Goal: Information Seeking & Learning: Learn about a topic

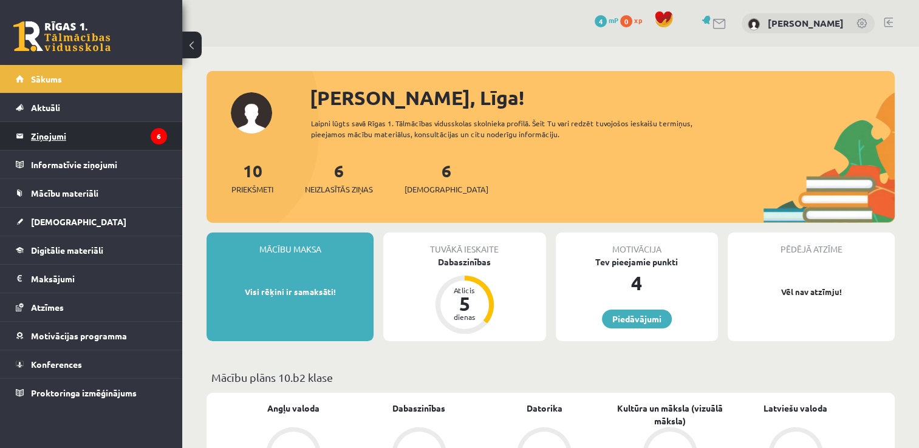
click at [101, 134] on legend "Ziņojumi 6" at bounding box center [99, 136] width 136 height 28
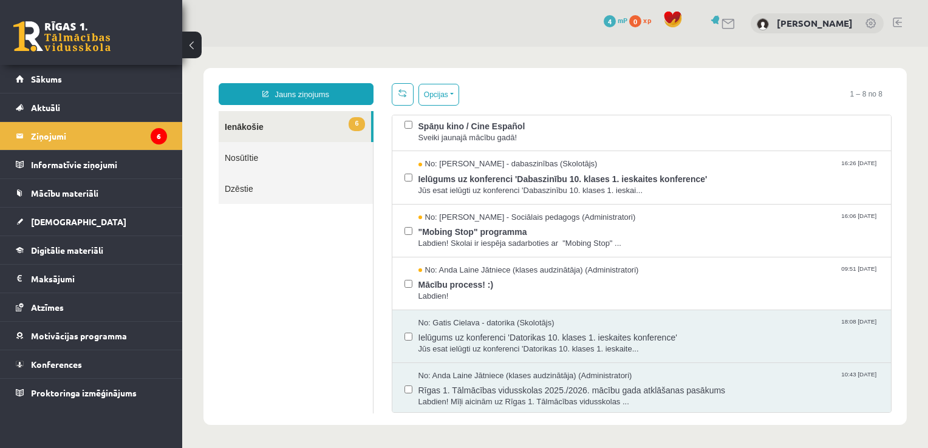
scroll to position [124, 0]
click at [690, 383] on span "Rīgas 1. Tālmācības vidusskolas 2025./2026. mācību gada atklāšanas pasākums" at bounding box center [649, 387] width 461 height 15
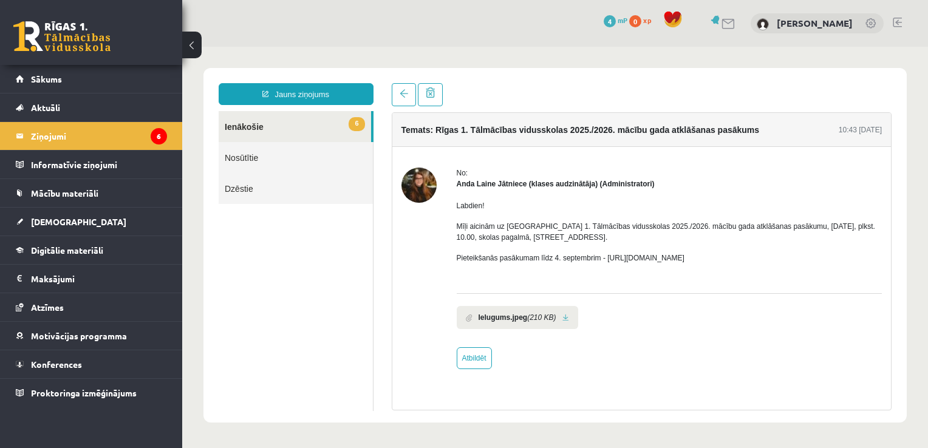
scroll to position [0, 0]
click at [395, 89] on link at bounding box center [404, 94] width 24 height 23
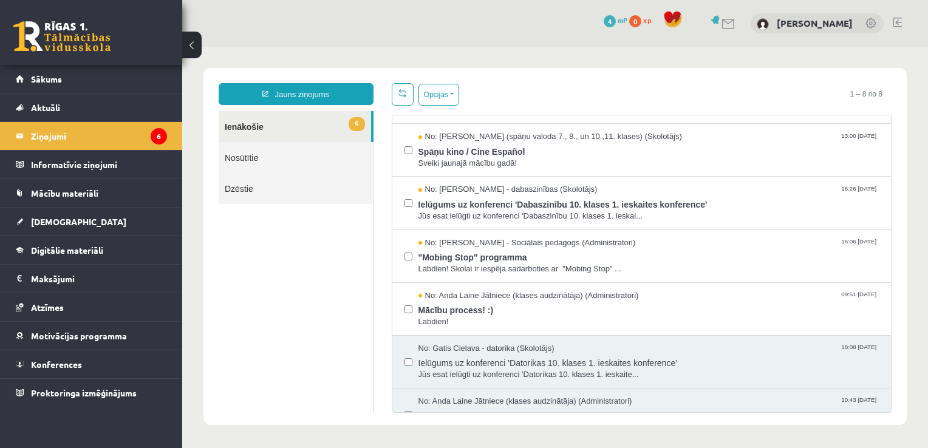
scroll to position [124, 0]
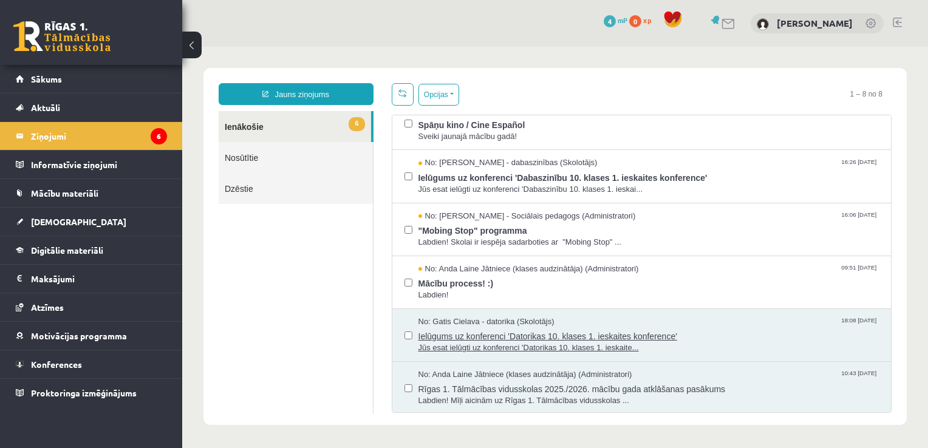
click at [617, 337] on span "Ielūgums uz konferenci 'Datorikas 10. klases 1. ieskaites konference'" at bounding box center [649, 334] width 461 height 15
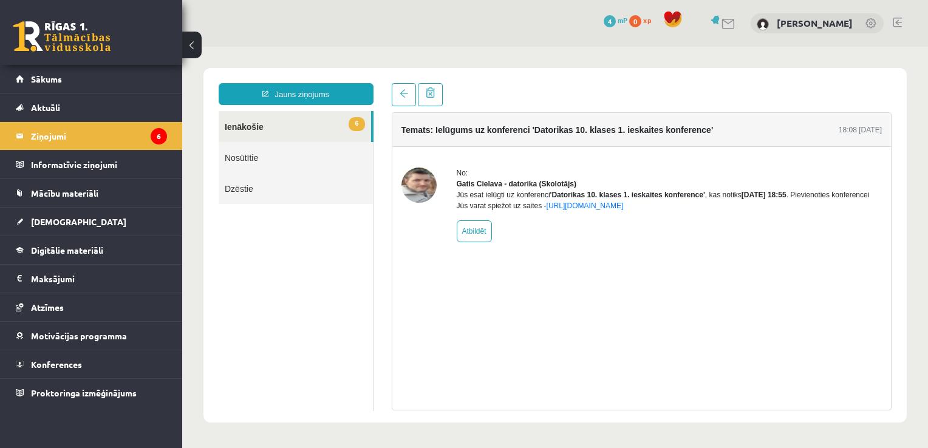
scroll to position [0, 0]
click at [608, 210] on link "https://eskola.r1tv.lv/conferences/4490/join" at bounding box center [585, 206] width 77 height 9
click at [400, 95] on span at bounding box center [404, 93] width 9 height 9
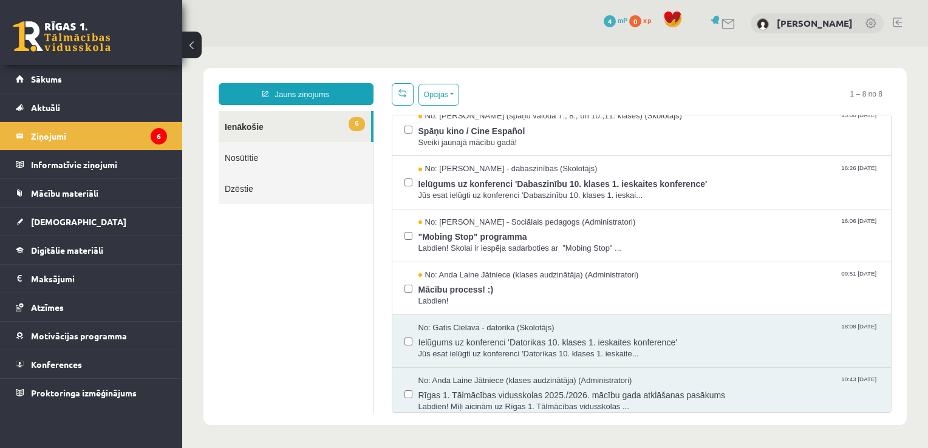
scroll to position [124, 0]
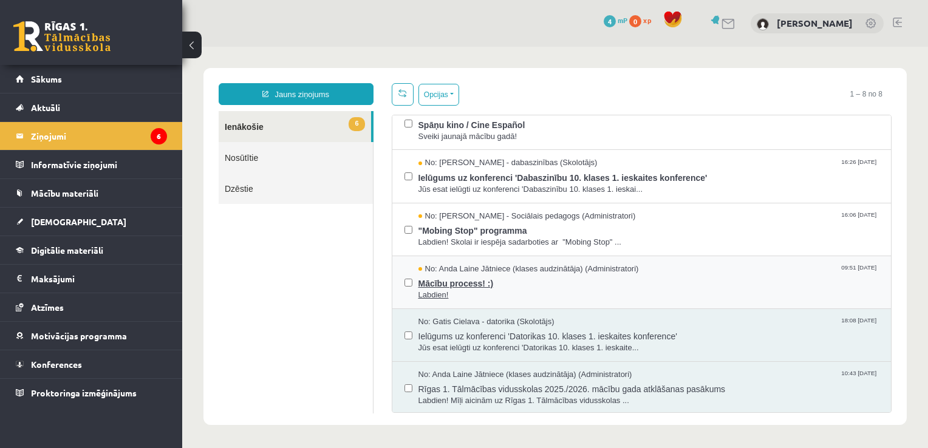
click at [661, 286] on span "Mācību process! :)" at bounding box center [649, 282] width 461 height 15
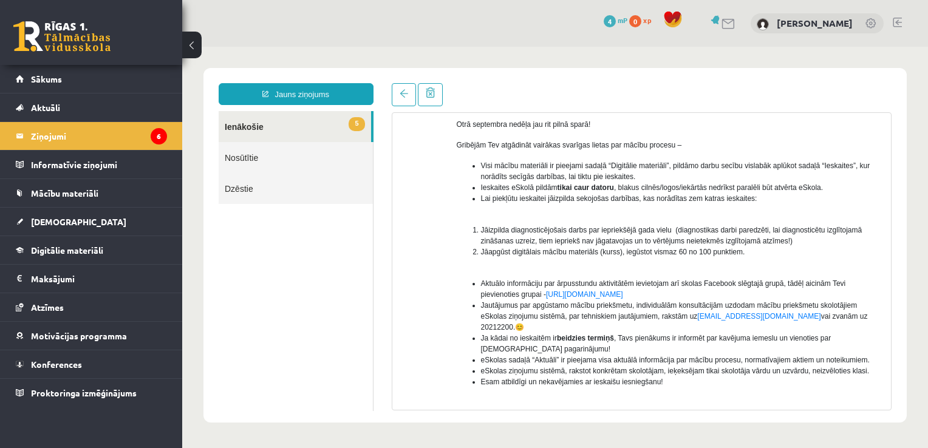
scroll to position [103, 0]
click at [397, 92] on link at bounding box center [404, 94] width 24 height 23
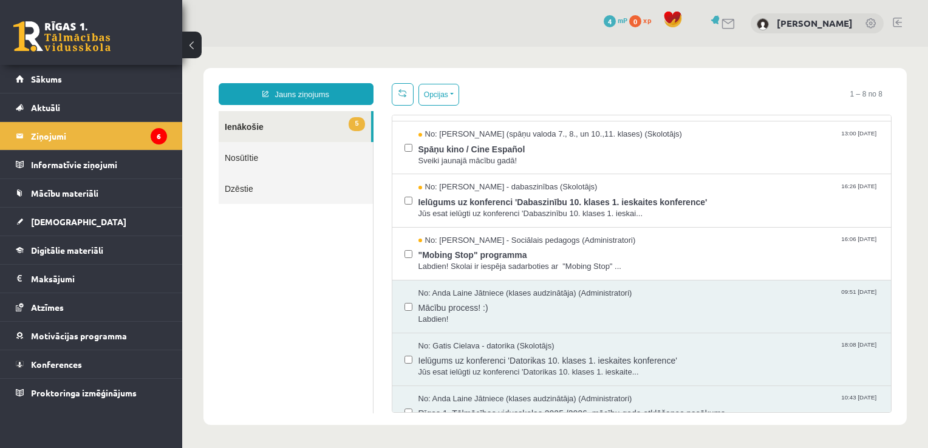
scroll to position [124, 0]
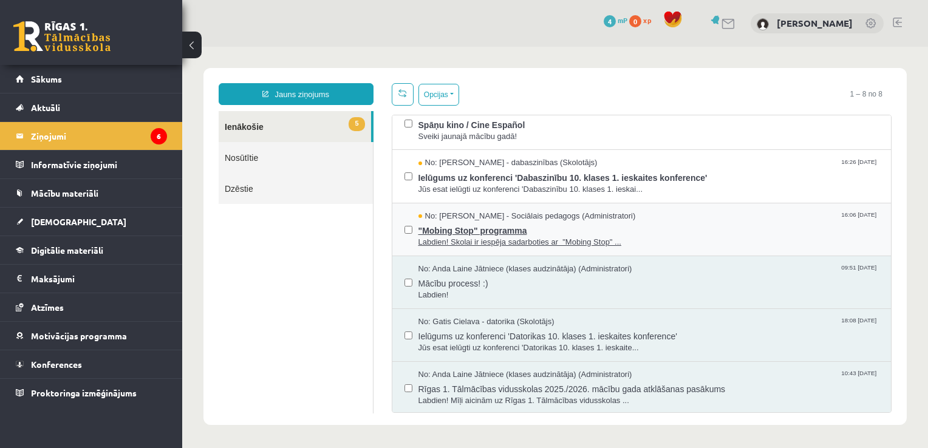
click at [663, 232] on span ""Mobing Stop" programma" at bounding box center [649, 229] width 461 height 15
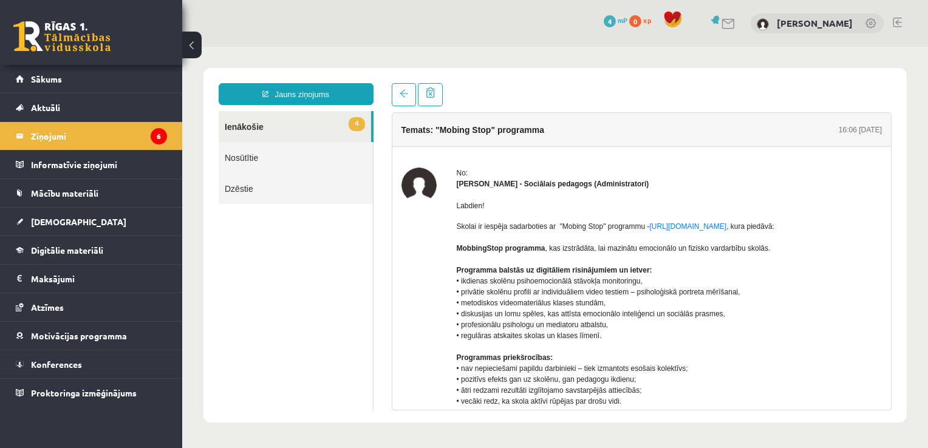
scroll to position [0, 0]
click at [404, 98] on link at bounding box center [404, 94] width 24 height 23
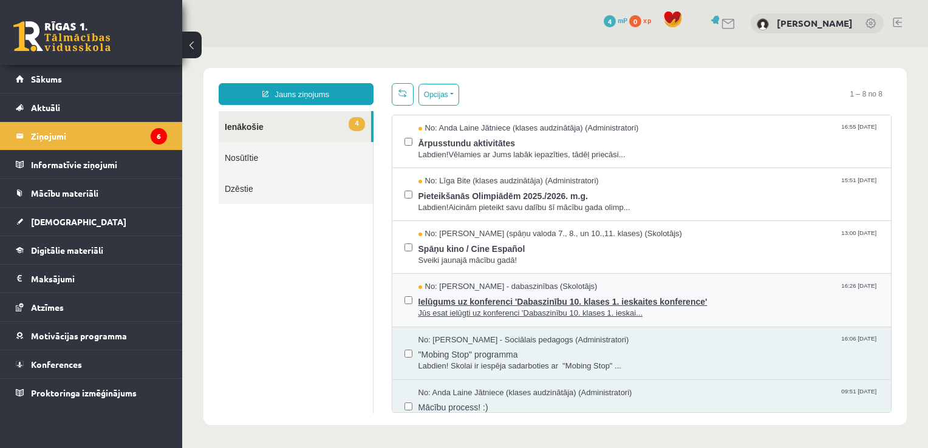
click at [634, 300] on span "Ielūgums uz konferenci 'Dabaszinību 10. klases 1. ieskaites konference'" at bounding box center [649, 300] width 461 height 15
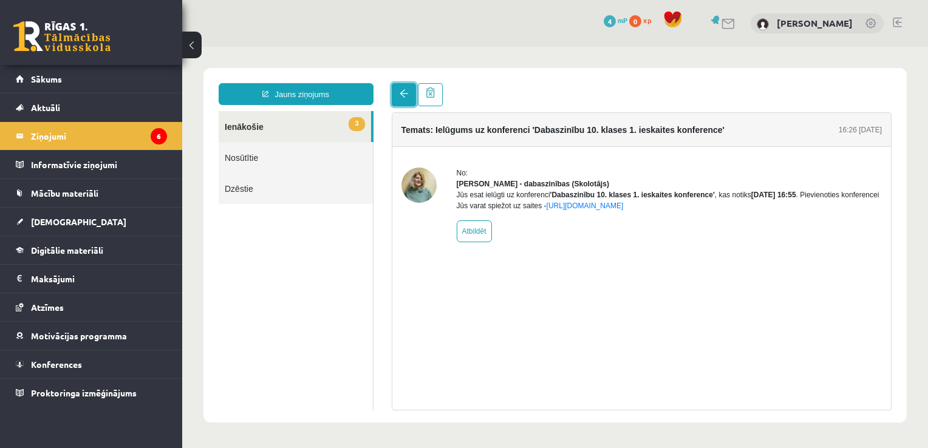
click at [402, 97] on span at bounding box center [404, 93] width 9 height 9
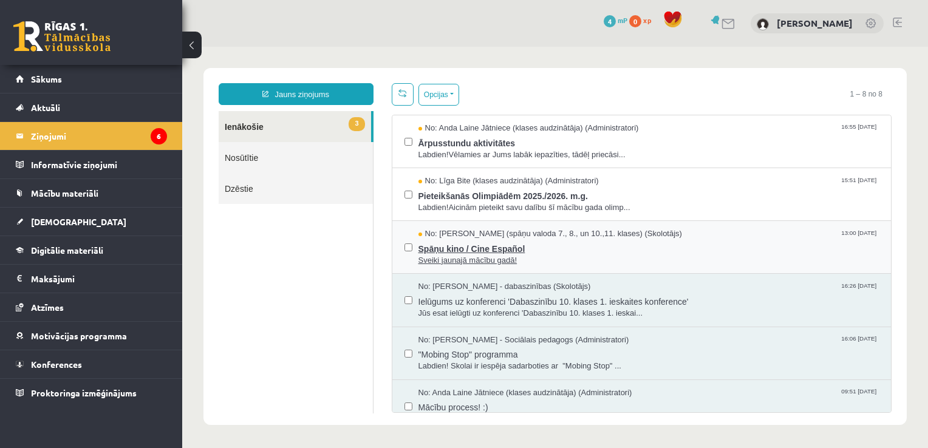
click at [576, 245] on span "Spāņu kino / Cine Español" at bounding box center [649, 247] width 461 height 15
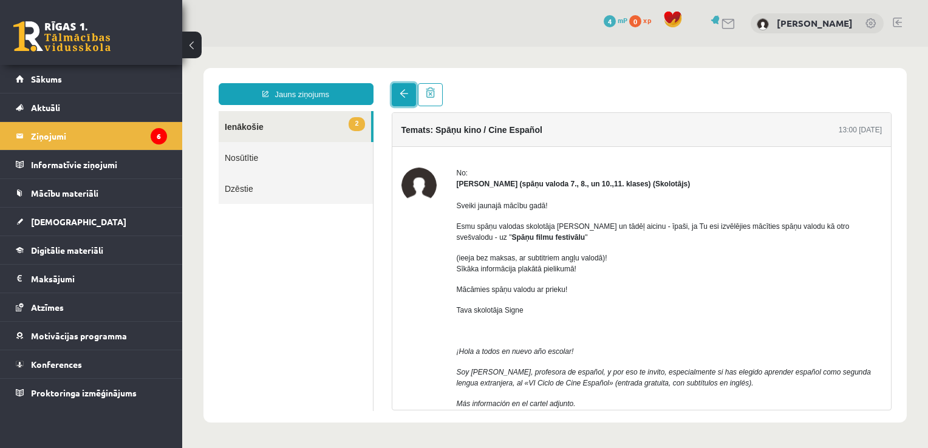
click at [404, 95] on span at bounding box center [404, 93] width 9 height 9
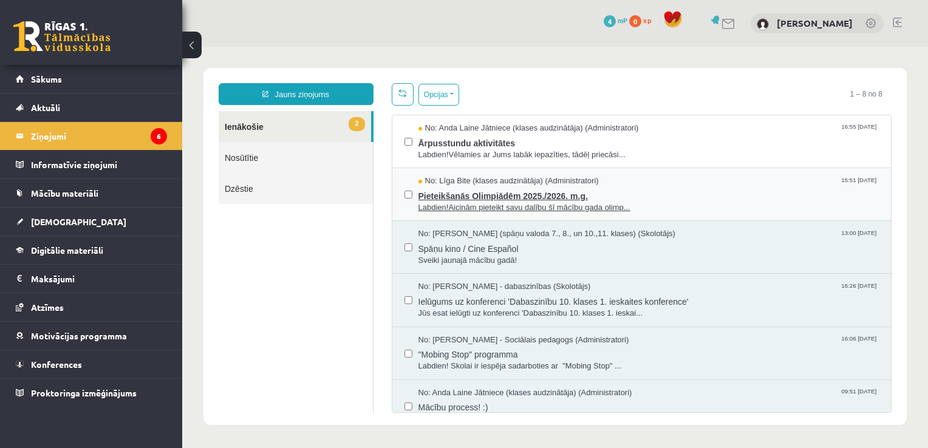
click at [649, 202] on span "Labdien!Aicinām pieteikt savu dalību šī mācību gada olimp..." at bounding box center [649, 208] width 461 height 12
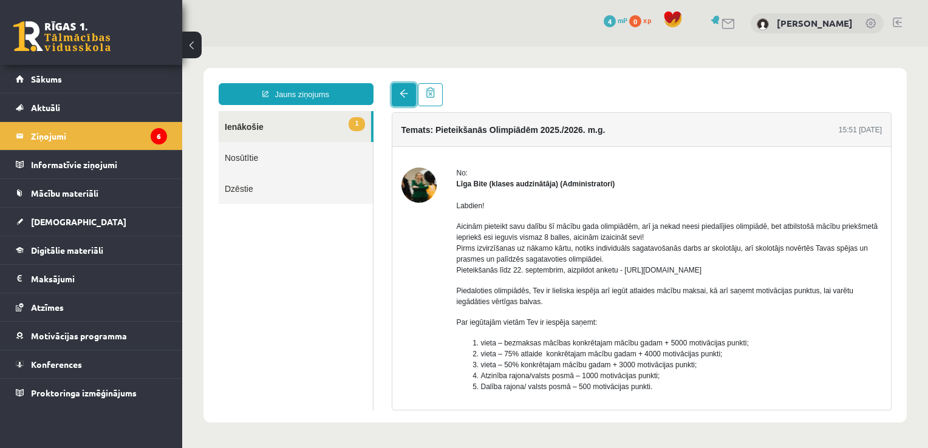
click at [400, 94] on span at bounding box center [404, 93] width 9 height 9
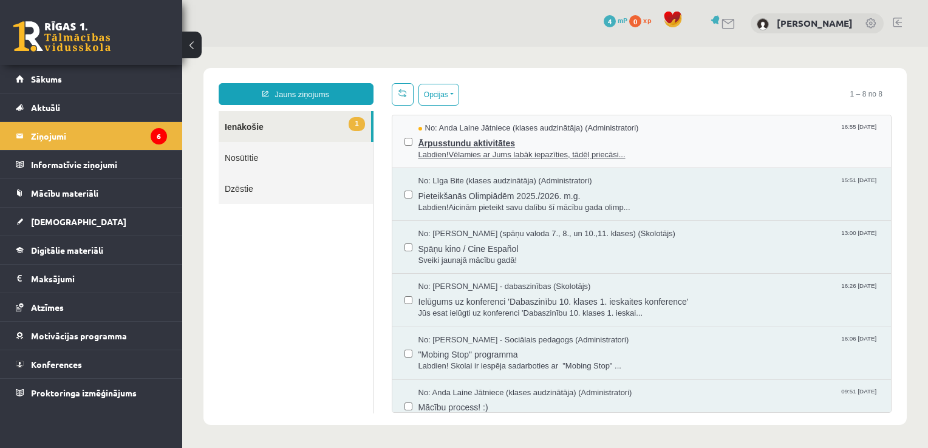
click at [523, 142] on span "Ārpusstundu aktivitātes" at bounding box center [649, 141] width 461 height 15
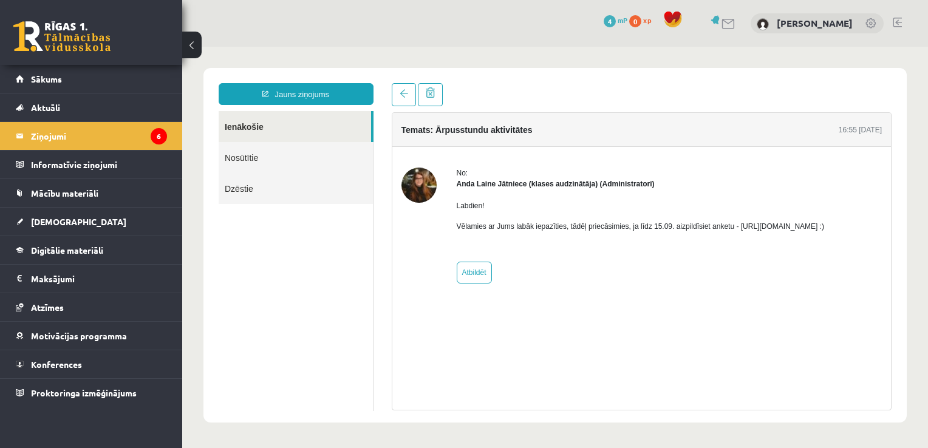
drag, startPoint x: 731, startPoint y: 225, endPoint x: 877, endPoint y: 221, distance: 145.9
click at [877, 221] on div "No: Anda Laine Jātniece (klases audzinātāja) (Administratori) Labdien! Vēlamies…" at bounding box center [642, 226] width 481 height 116
copy p "https://forms.gle/mVxkUEapGFxHM7hU7 :)"
click at [690, 303] on div "No: Anda Laine Jātniece (klases audzinātāja) (Administratori) Labdien! Vēlamies…" at bounding box center [641, 225] width 499 height 157
click at [732, 225] on p "Vēlamies ar Jums labāk iepazīties, tādēļ priecāsimies, ja līdz 15.09. aizpildīs…" at bounding box center [641, 226] width 368 height 11
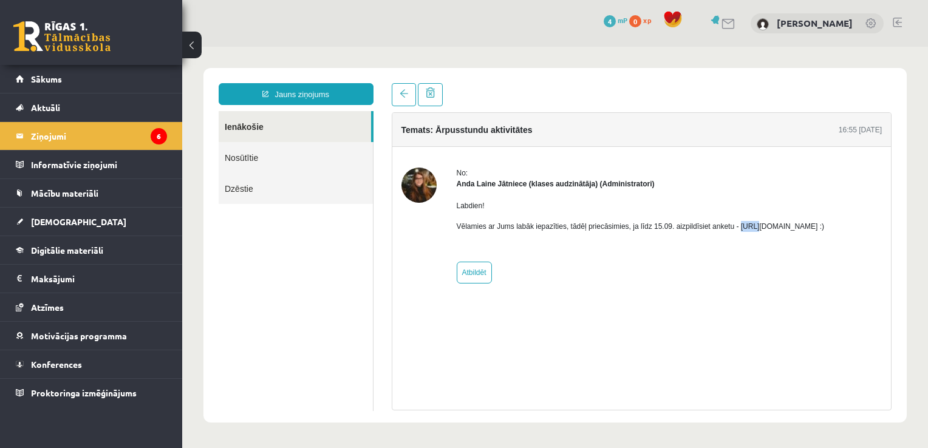
click at [732, 225] on p "Vēlamies ar Jums labāk iepazīties, tādēļ priecāsimies, ja līdz 15.09. aizpildīs…" at bounding box center [641, 226] width 368 height 11
drag, startPoint x: 732, startPoint y: 225, endPoint x: 711, endPoint y: 244, distance: 28.8
click at [711, 244] on div "Labdien! Vēlamies ar Jums labāk iepazīties, tādēļ priecāsimies, ja līdz 15.09. …" at bounding box center [641, 221] width 368 height 63
click at [731, 225] on p "Vēlamies ar Jums labāk iepazīties, tādēļ priecāsimies, ja līdz 15.09. aizpildīs…" at bounding box center [641, 226] width 368 height 11
drag, startPoint x: 731, startPoint y: 225, endPoint x: 831, endPoint y: 222, distance: 99.7
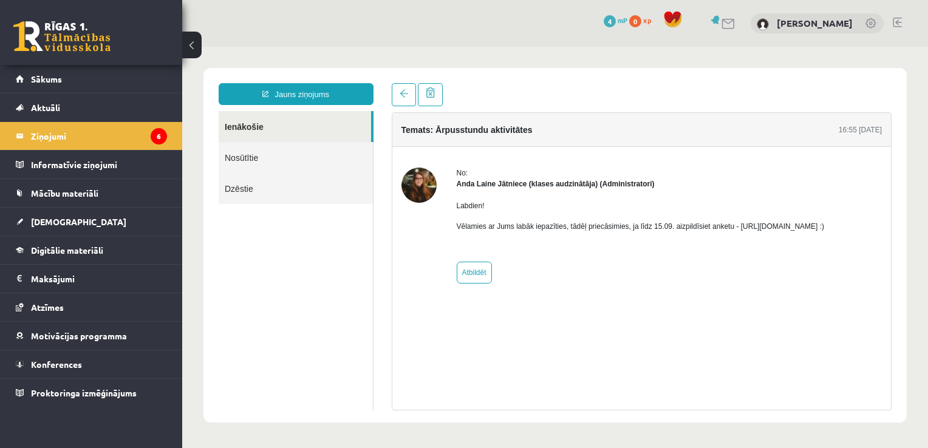
click at [825, 222] on p "Vēlamies ar Jums labāk iepazīties, tādēļ priecāsimies, ja līdz 15.09. aizpildīs…" at bounding box center [641, 226] width 368 height 11
copy p "https://forms.gle/mVxkUEapGFxHM7hU7"
click at [36, 76] on span "Sākums" at bounding box center [46, 79] width 31 height 11
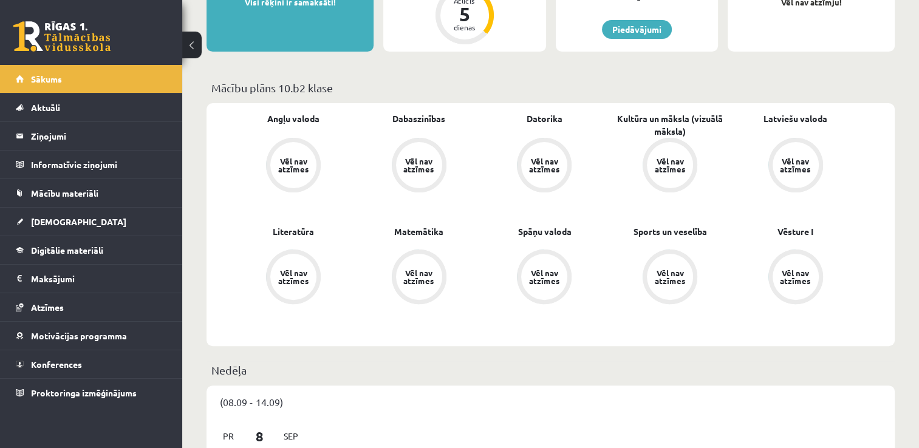
scroll to position [262, 0]
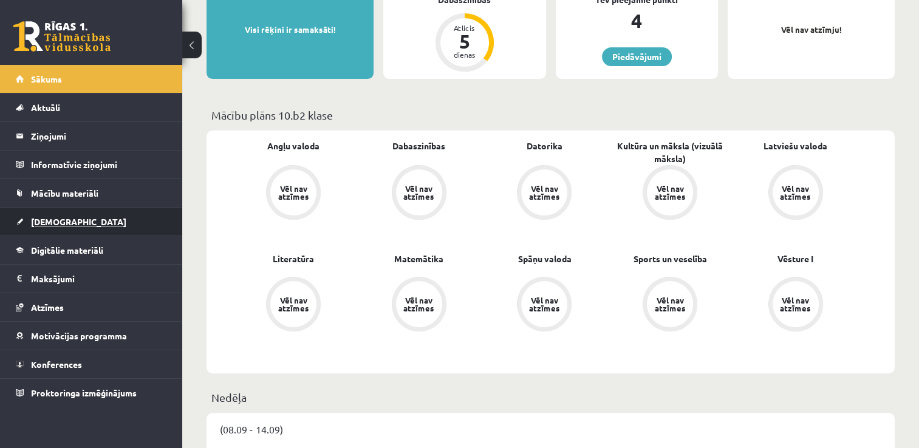
click at [41, 225] on link "[DEMOGRAPHIC_DATA]" at bounding box center [91, 222] width 151 height 28
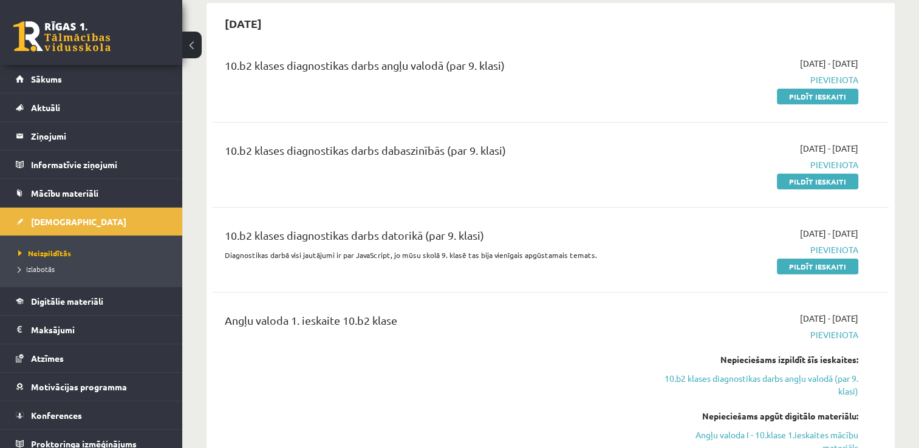
scroll to position [104, 0]
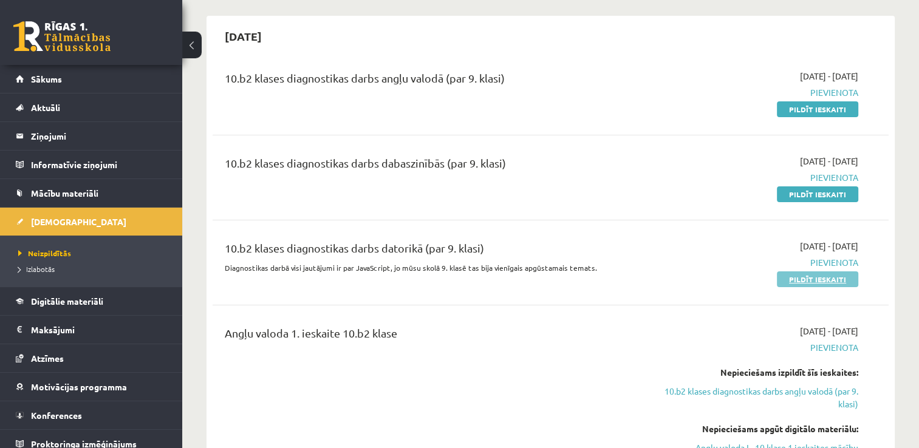
click at [818, 275] on link "Pildīt ieskaiti" at bounding box center [817, 280] width 81 height 16
click at [804, 194] on link "Pildīt ieskaiti" at bounding box center [817, 195] width 81 height 16
click at [806, 107] on link "Pildīt ieskaiti" at bounding box center [817, 109] width 81 height 16
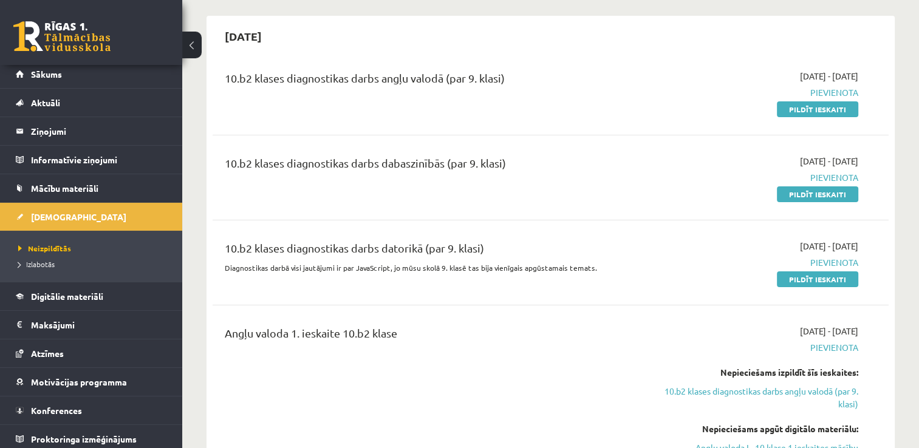
scroll to position [8, 0]
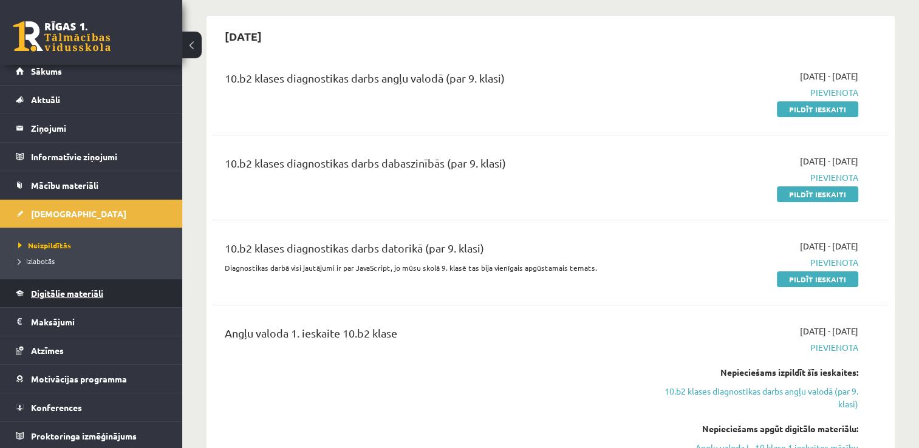
click at [62, 289] on span "Digitālie materiāli" at bounding box center [67, 293] width 72 height 11
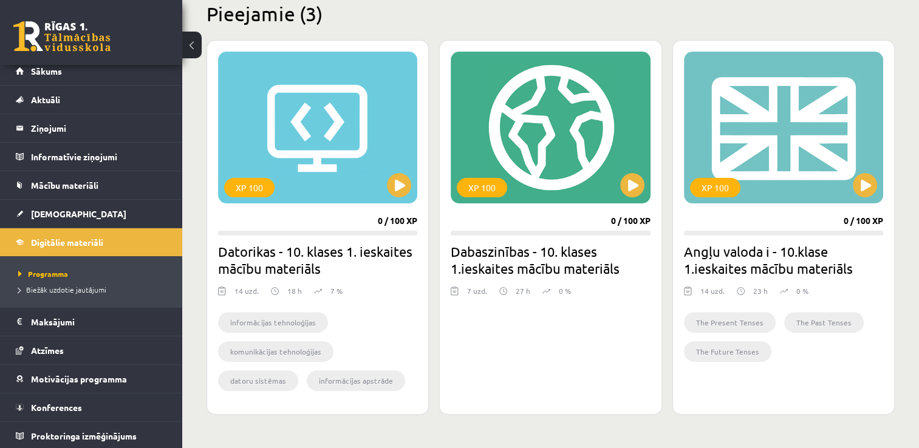
scroll to position [306, 0]
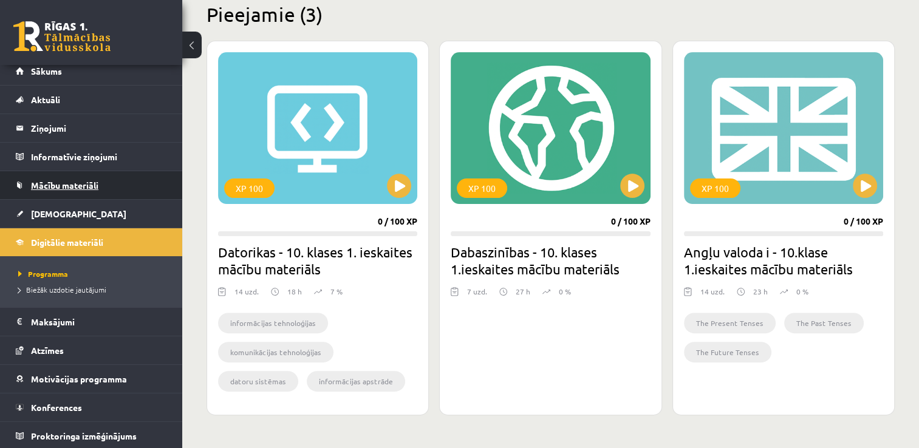
click at [108, 178] on link "Mācību materiāli" at bounding box center [91, 185] width 151 height 28
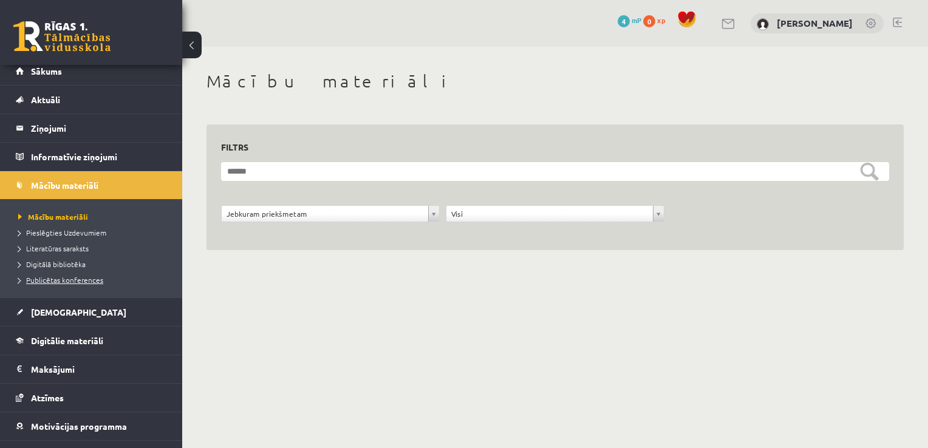
click at [92, 281] on span "Publicētas konferences" at bounding box center [60, 280] width 85 height 10
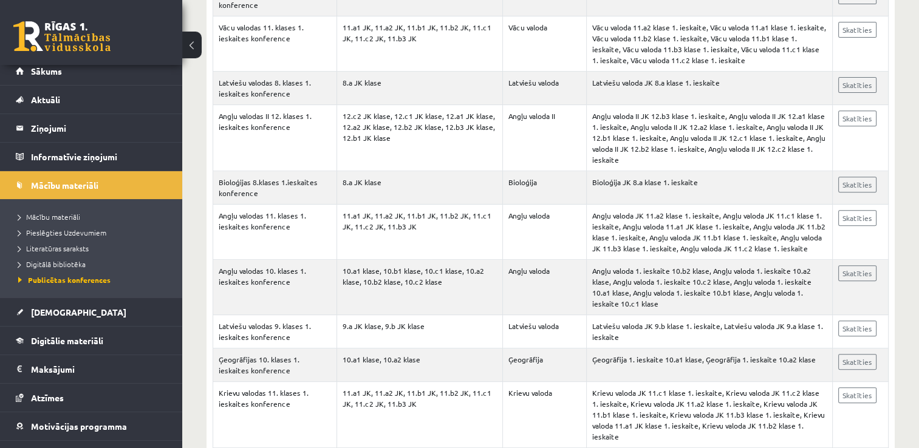
scroll to position [508, 0]
